Goal: Navigation & Orientation: Find specific page/section

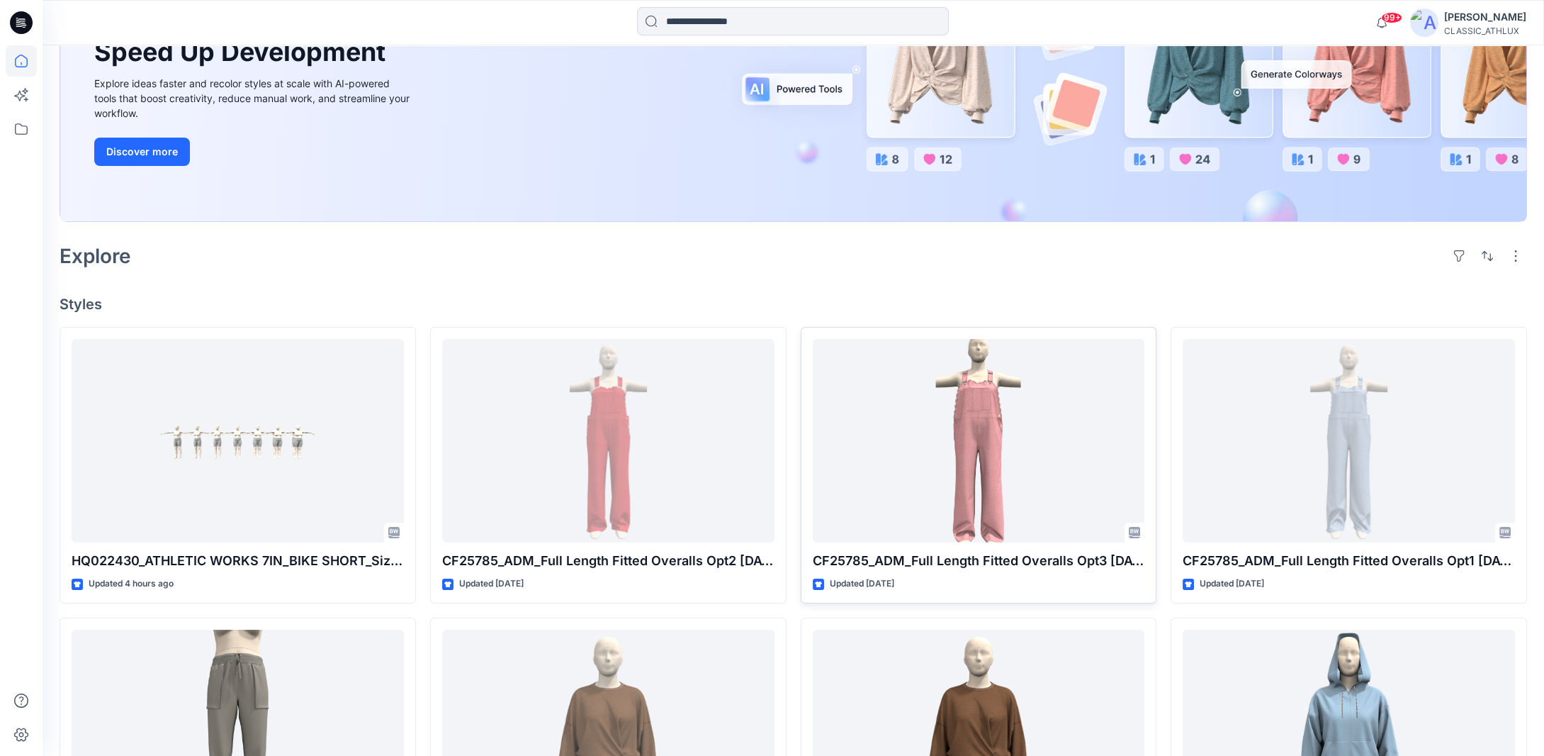
scroll to position [213, 0]
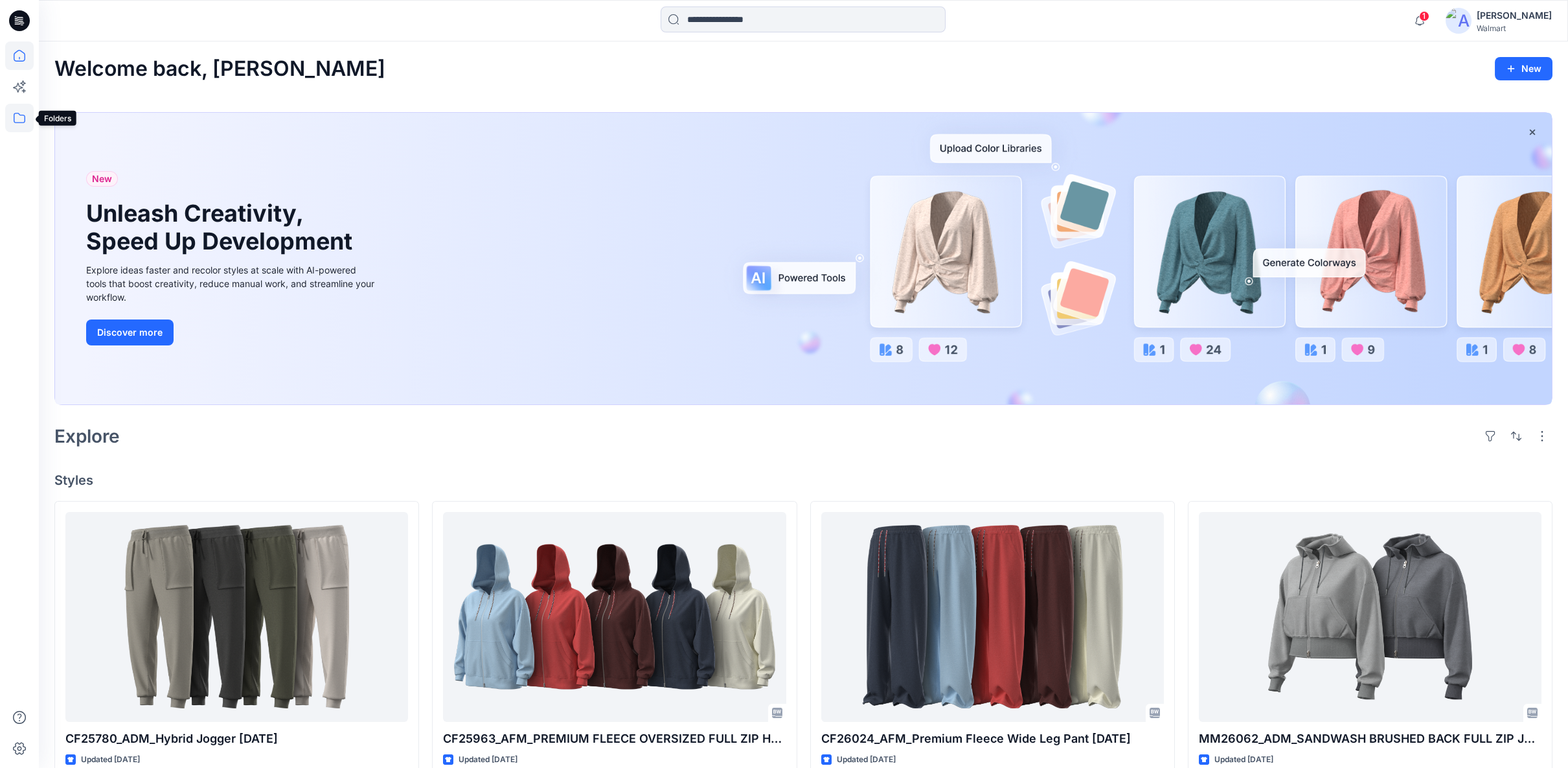
click at [22, 123] on icon at bounding box center [19, 117] width 28 height 28
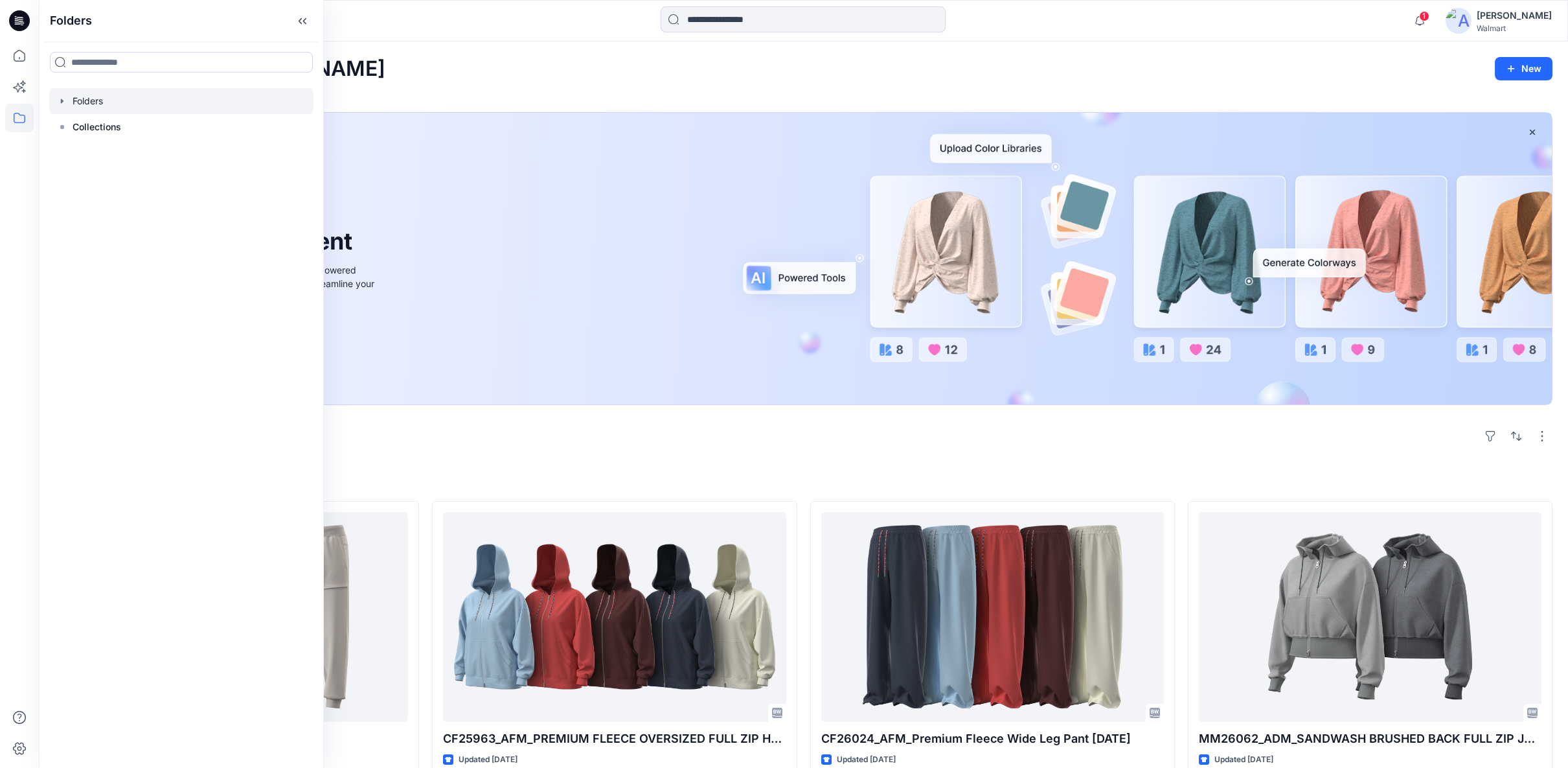
click at [63, 103] on icon "button" at bounding box center [61, 101] width 10 height 10
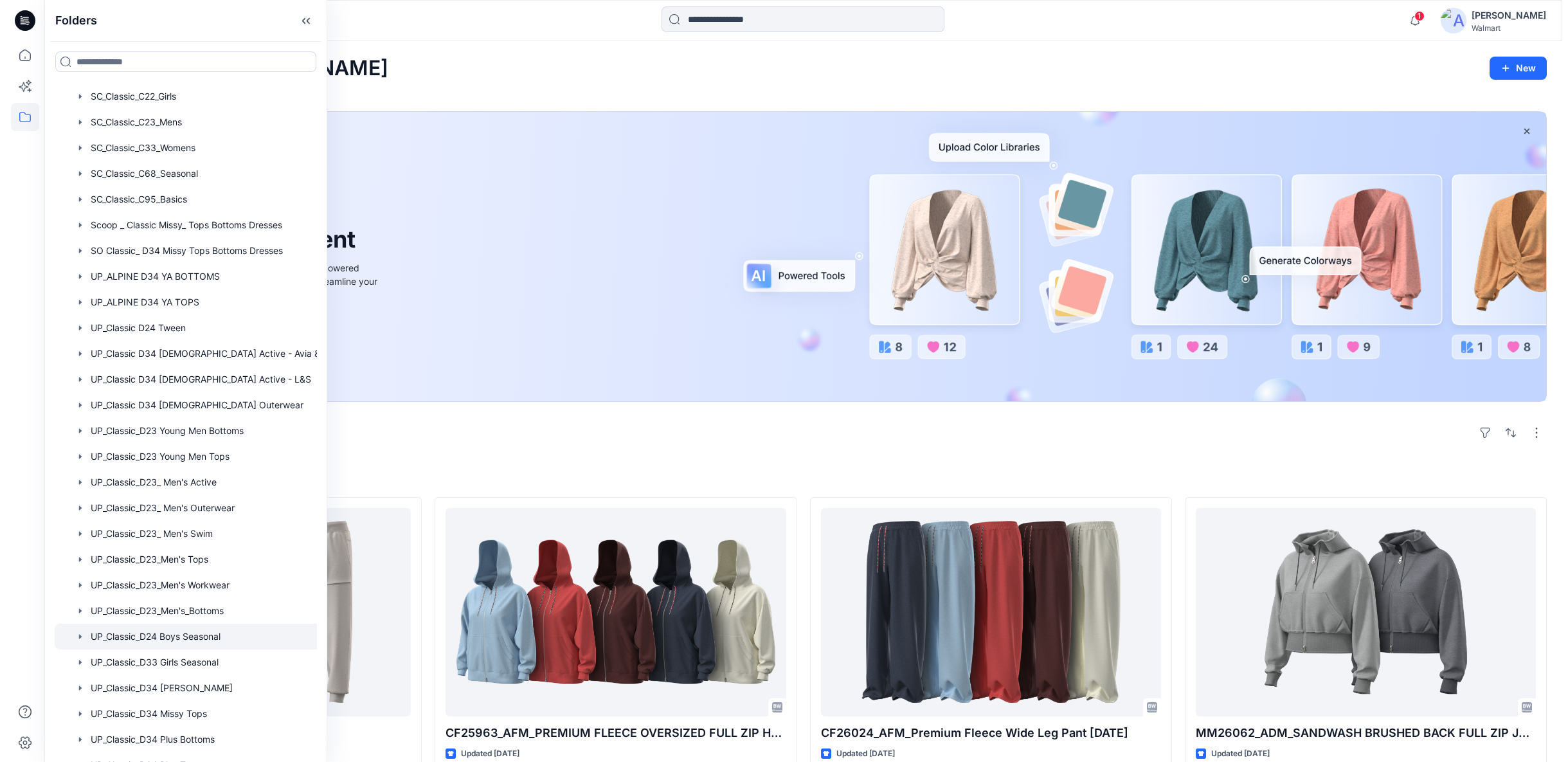
scroll to position [714, 0]
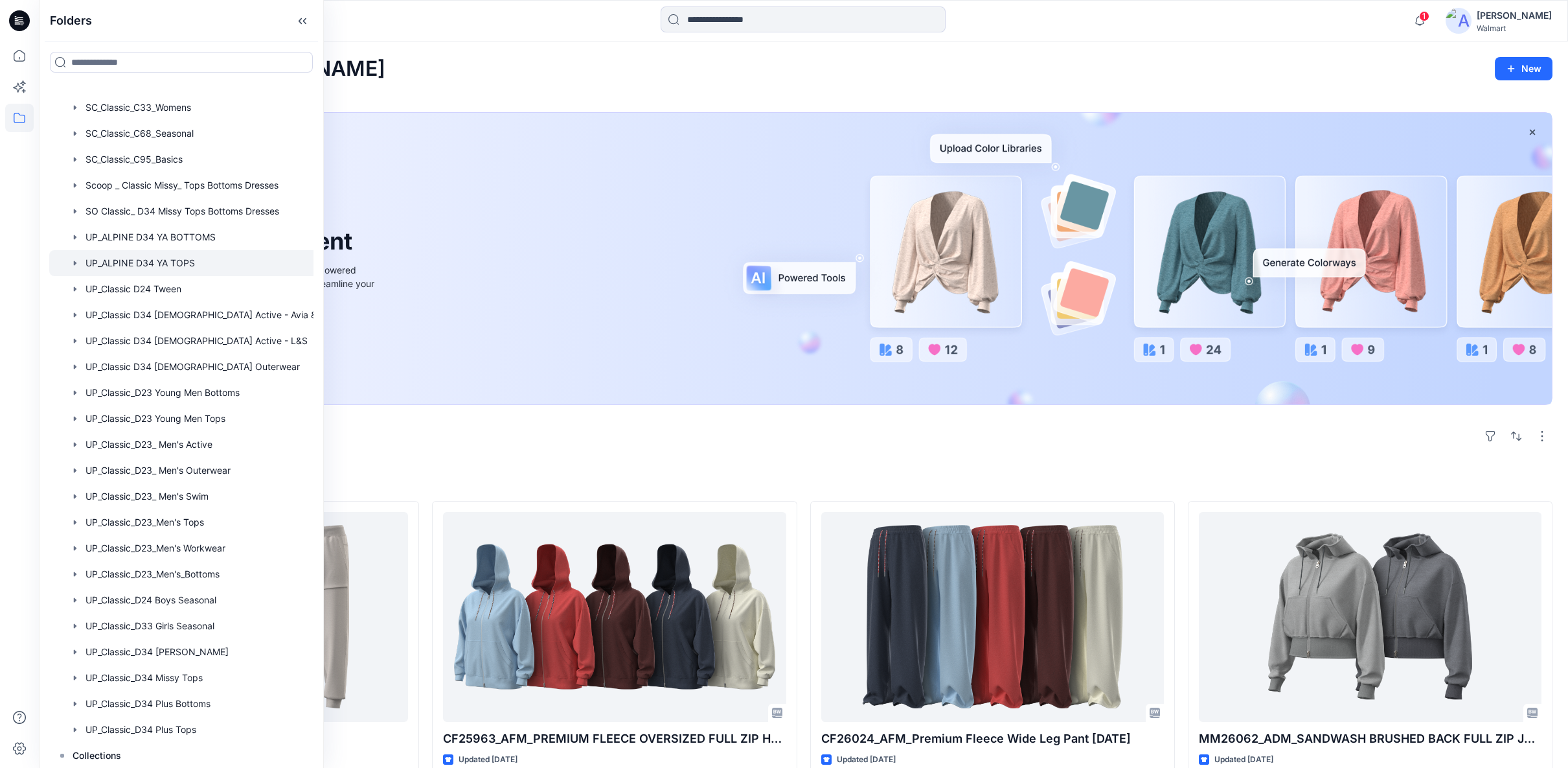
click at [143, 260] on div at bounding box center [195, 263] width 291 height 26
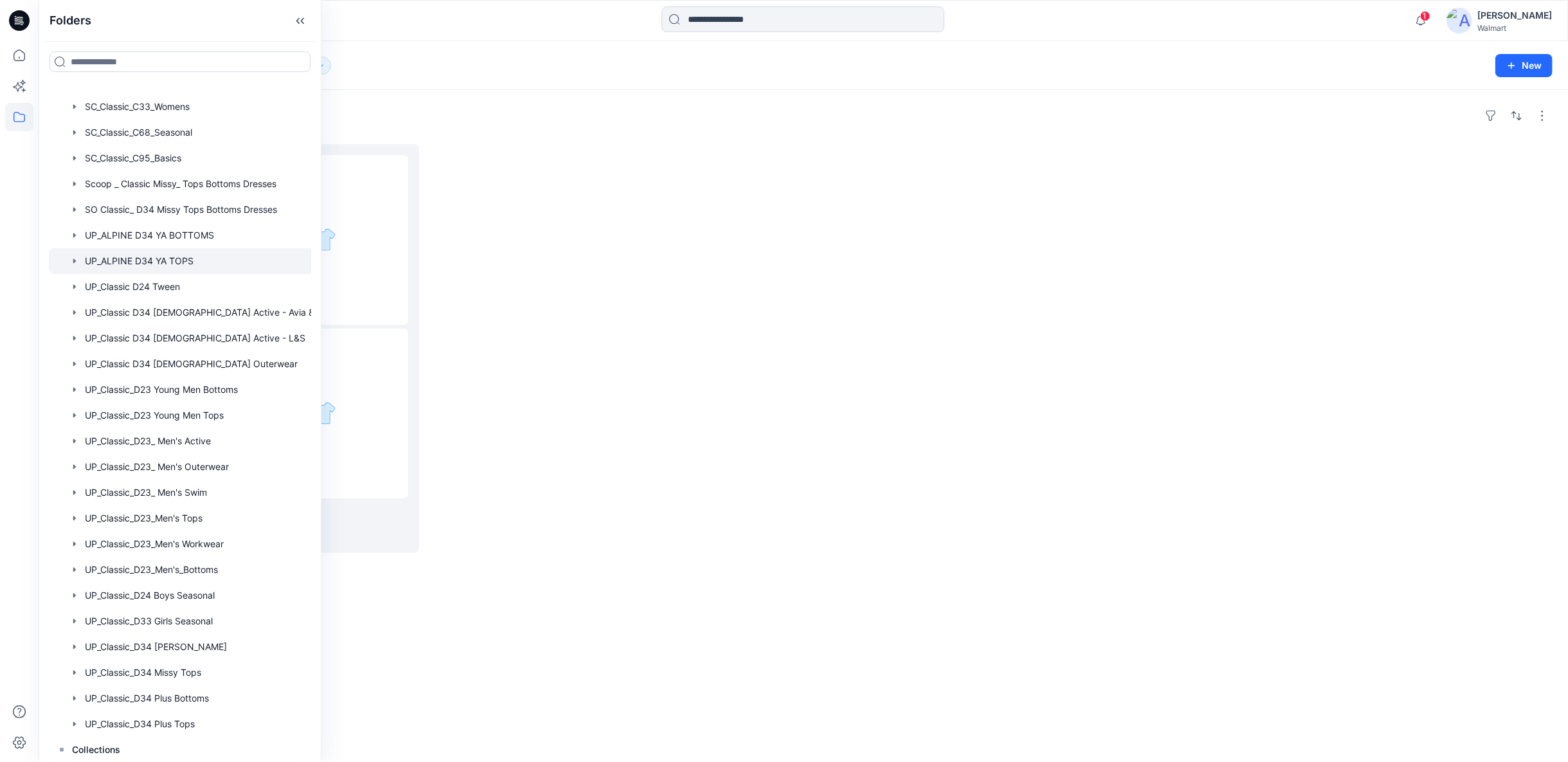
click at [930, 495] on div at bounding box center [992, 348] width 365 height 409
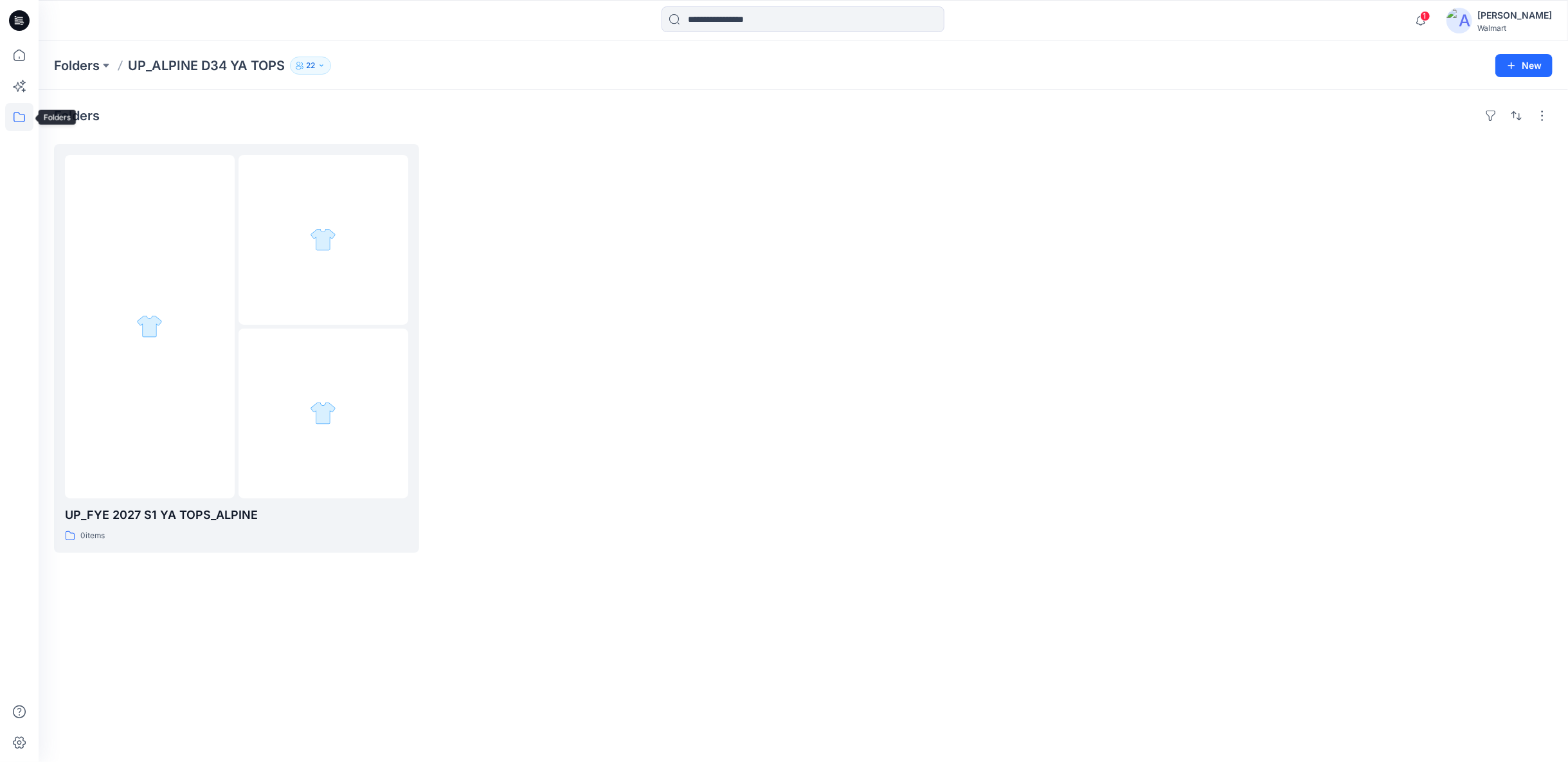
click at [25, 118] on icon at bounding box center [19, 116] width 28 height 28
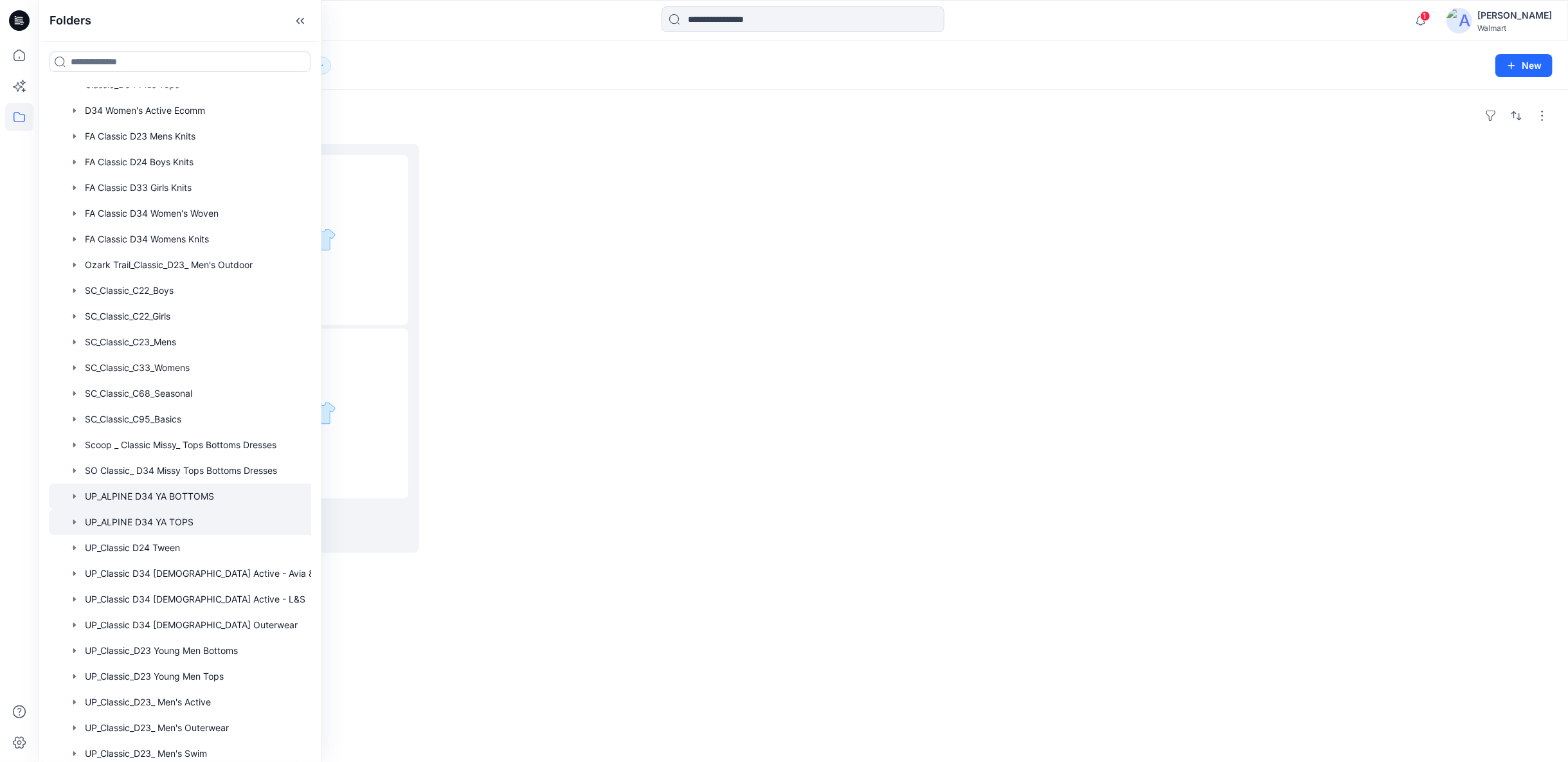
scroll to position [500, 0]
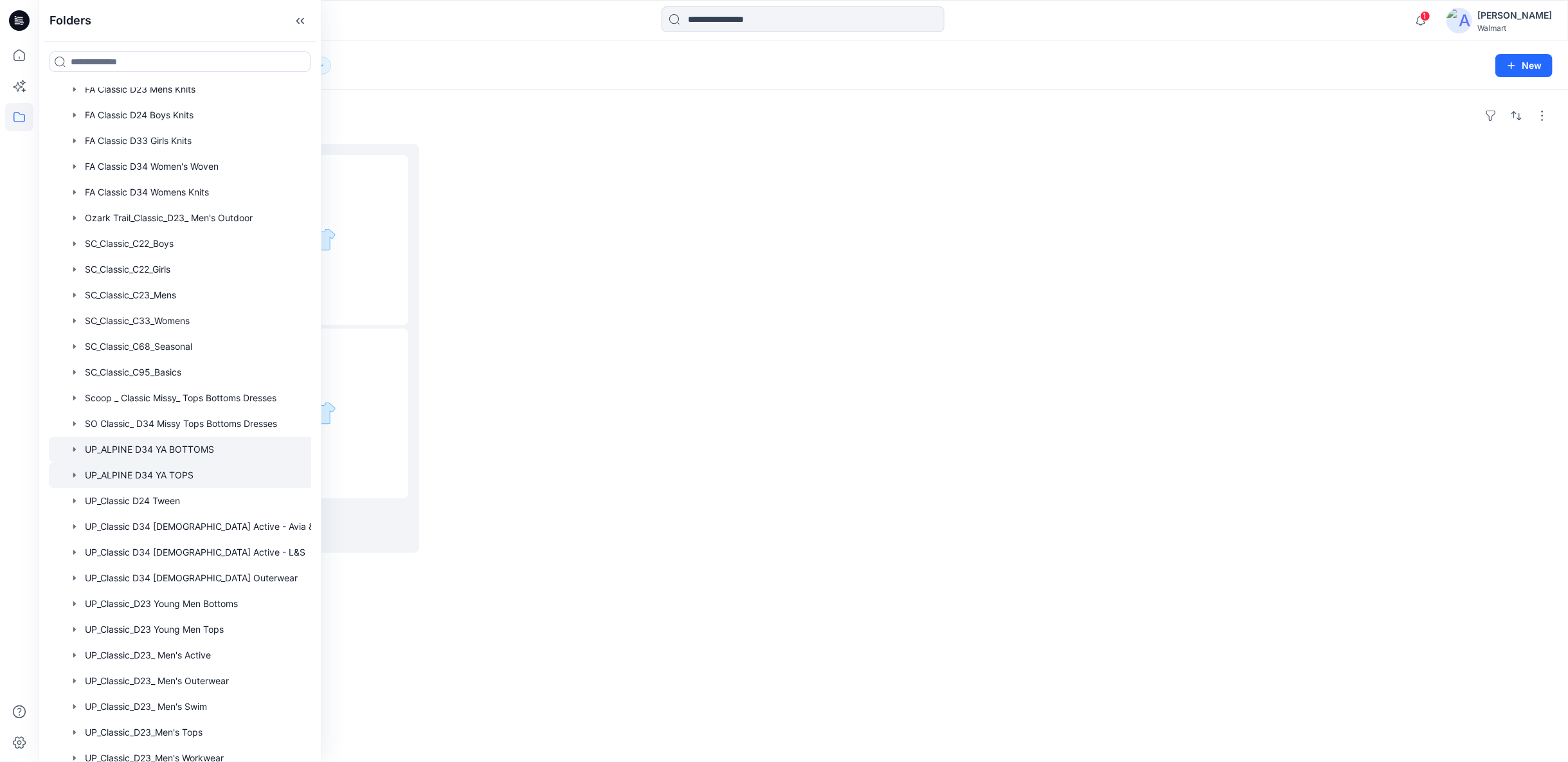
click at [193, 452] on div at bounding box center [193, 449] width 289 height 25
click at [811, 581] on div "Folders UP_FYE 2027 S1 YA BOTTOMS_ALPINE 0 items" at bounding box center [803, 425] width 1529 height 672
